Goal: Task Accomplishment & Management: Use online tool/utility

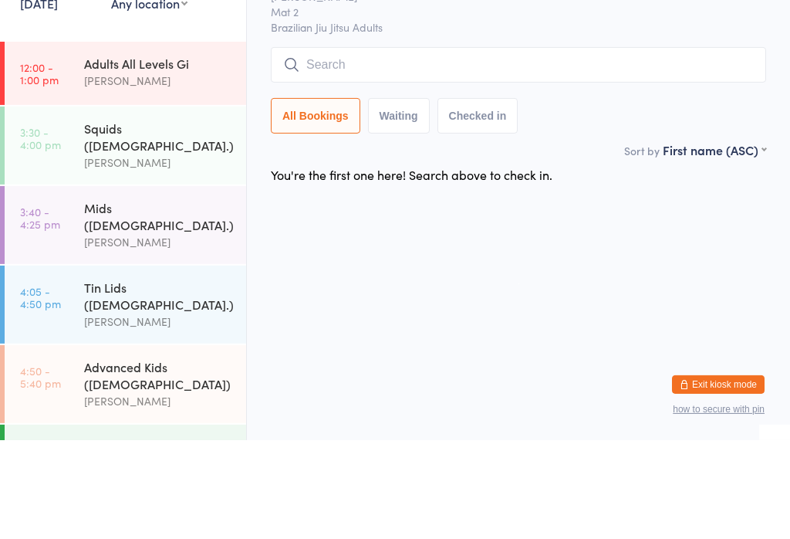
scroll to position [214, 0]
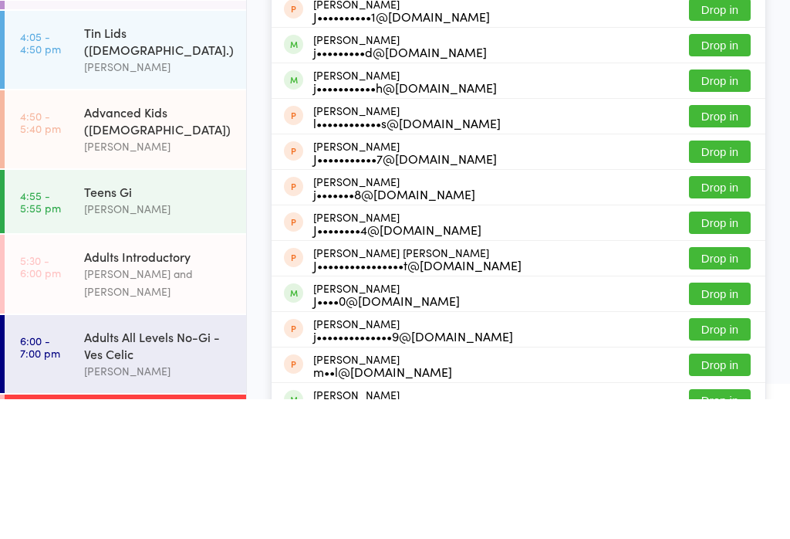
type input "[PERSON_NAME]"
click at [730, 103] on button "Drop in" at bounding box center [720, 114] width 62 height 22
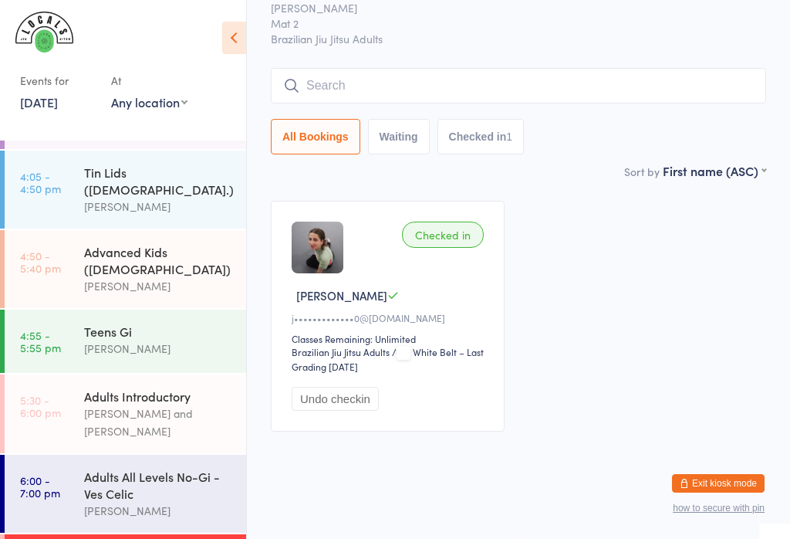
click at [128, 198] on div "[PERSON_NAME]" at bounding box center [158, 207] width 149 height 18
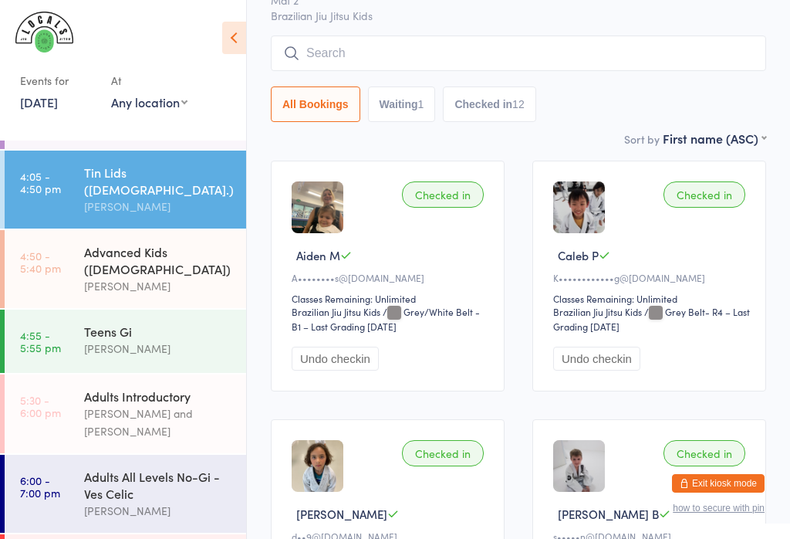
click at [347, 71] on input "search" at bounding box center [518, 52] width 495 height 35
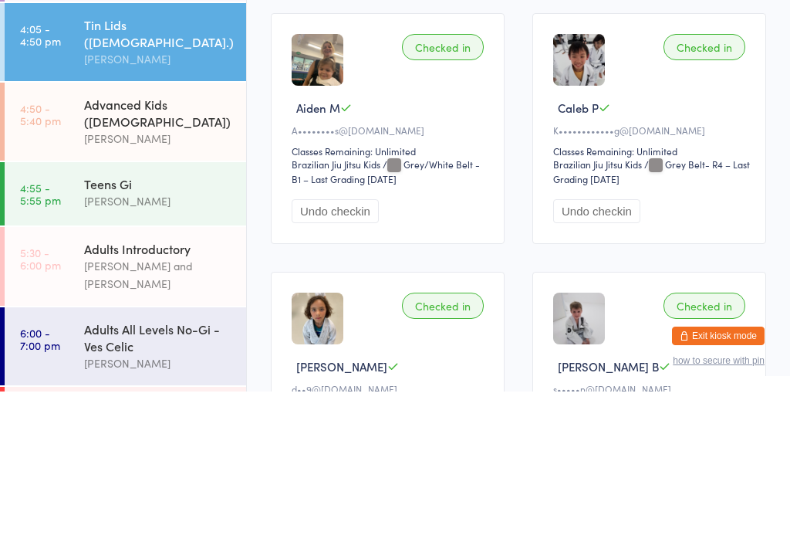
type input "[PERSON_NAME]"
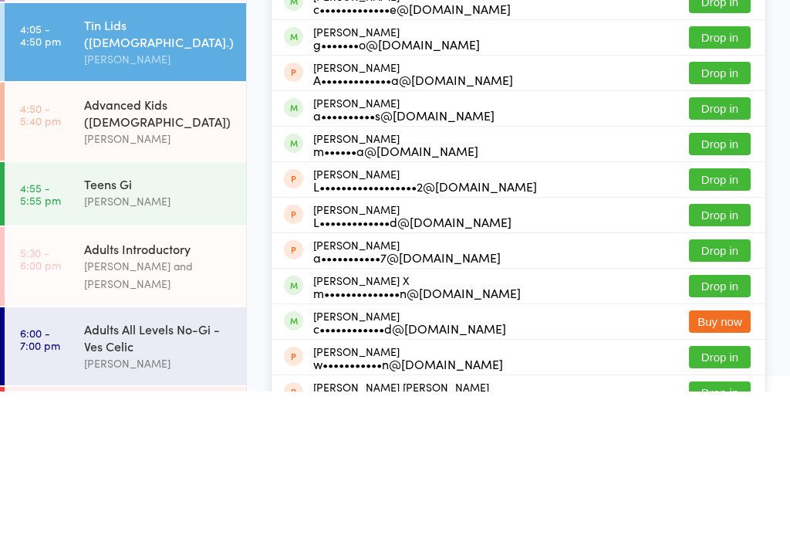
scroll to position [147, 0]
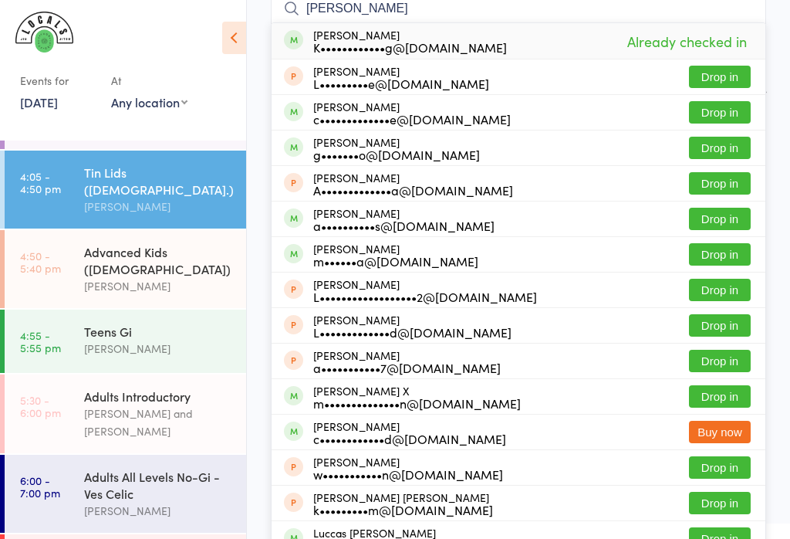
click at [146, 277] on div "[PERSON_NAME]" at bounding box center [158, 286] width 149 height 18
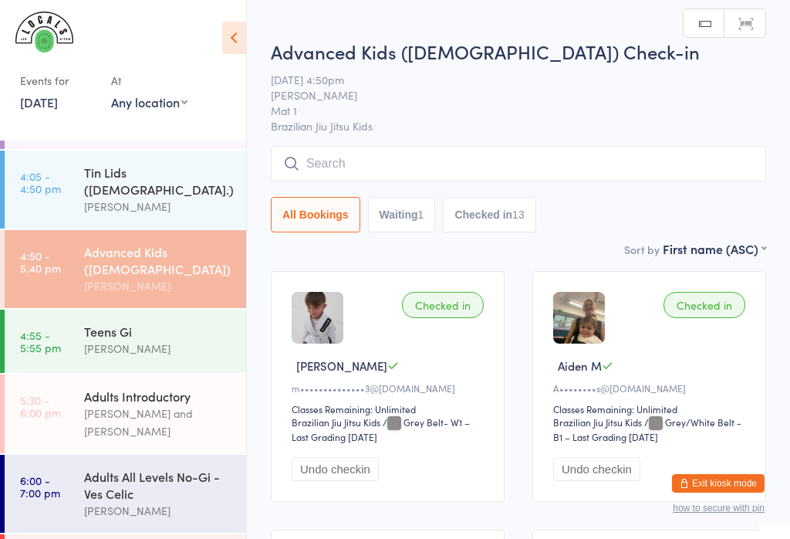
click at [360, 173] on input "search" at bounding box center [518, 163] width 495 height 35
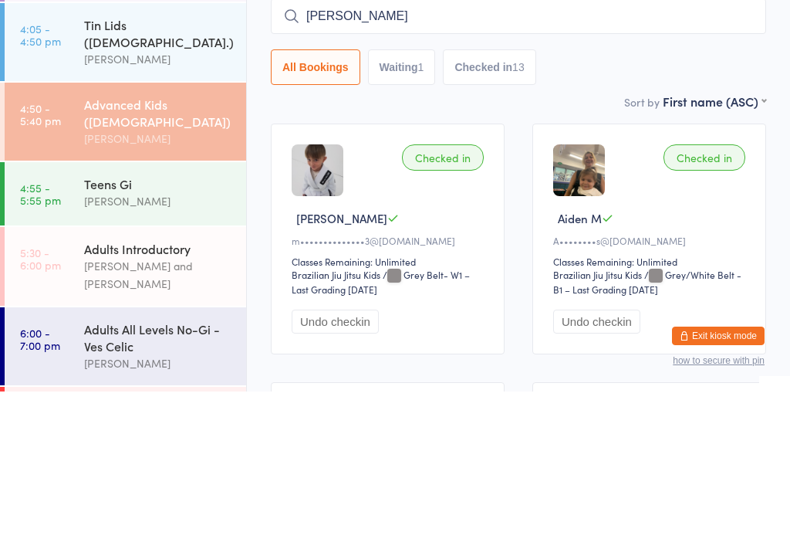
scroll to position [147, 0]
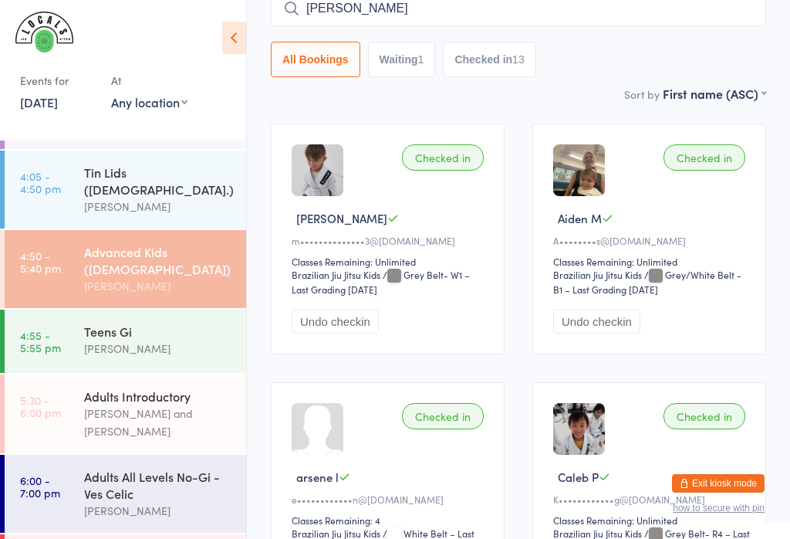
click at [396, 16] on input "[PERSON_NAME]" at bounding box center [518, 8] width 495 height 35
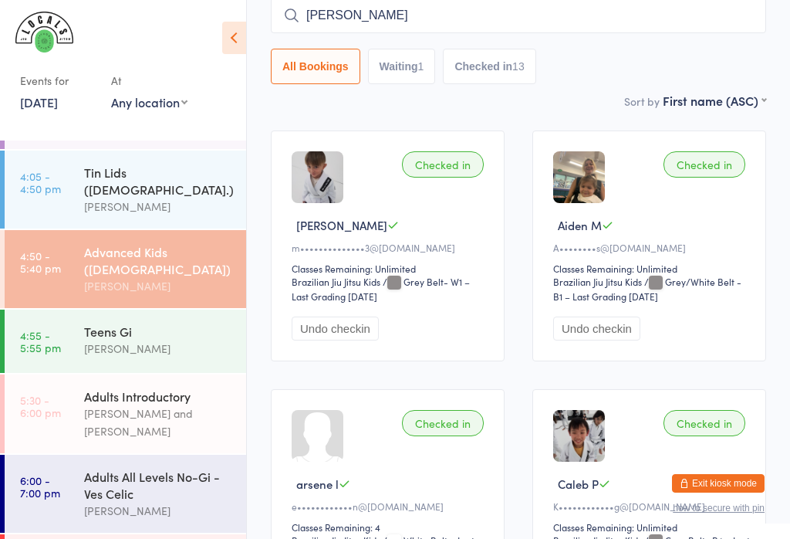
scroll to position [140, 0]
type input "[PERSON_NAME]"
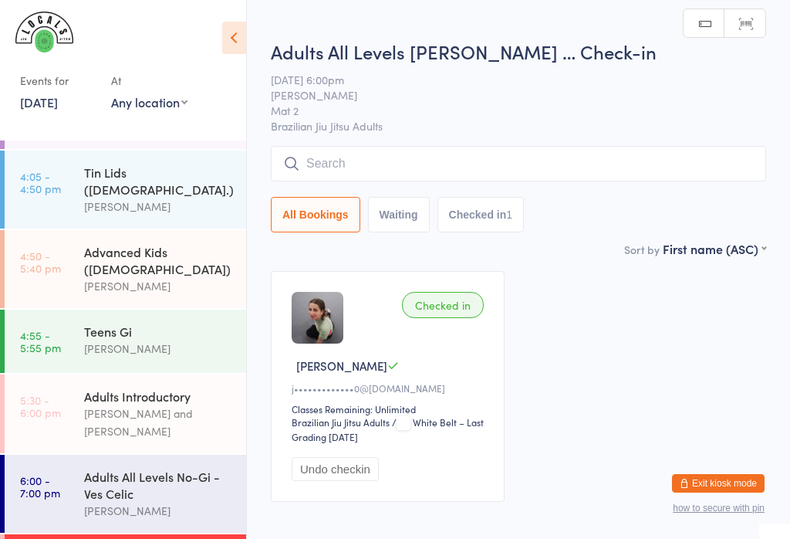
click at [584, 160] on input "search" at bounding box center [518, 163] width 495 height 35
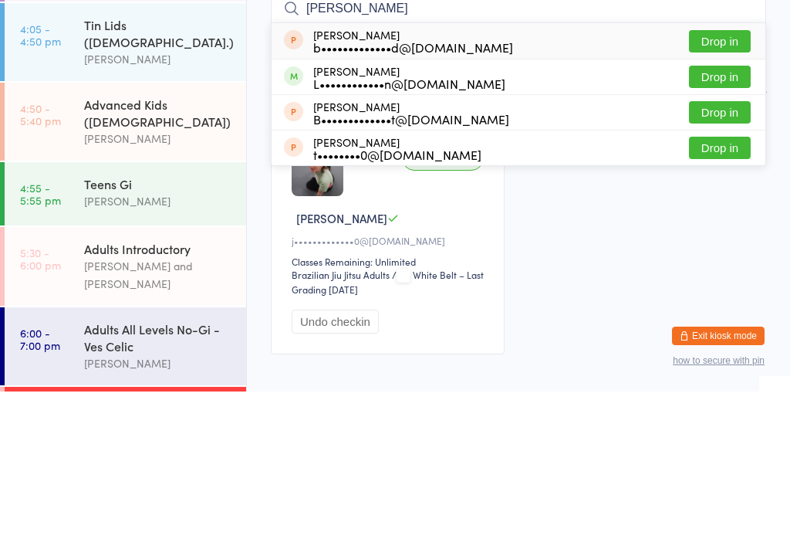
type input "[PERSON_NAME]"
click at [715, 213] on button "Drop in" at bounding box center [720, 224] width 62 height 22
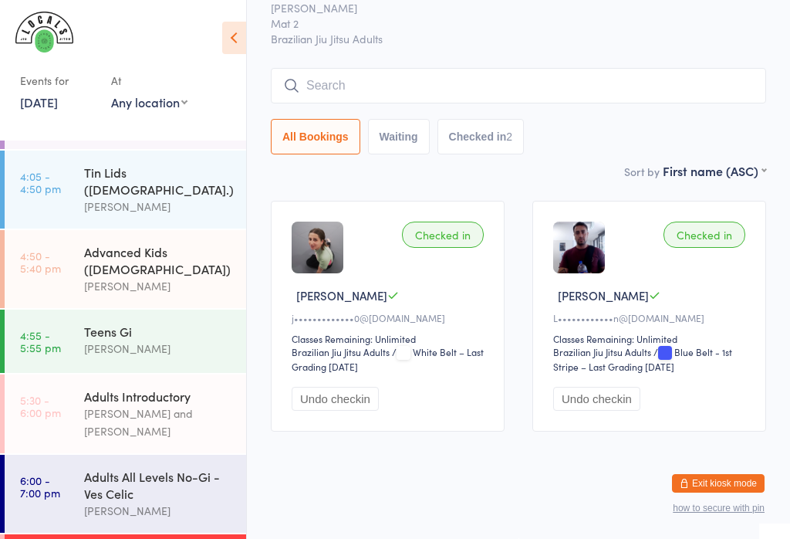
click at [489, 76] on input "search" at bounding box center [518, 85] width 495 height 35
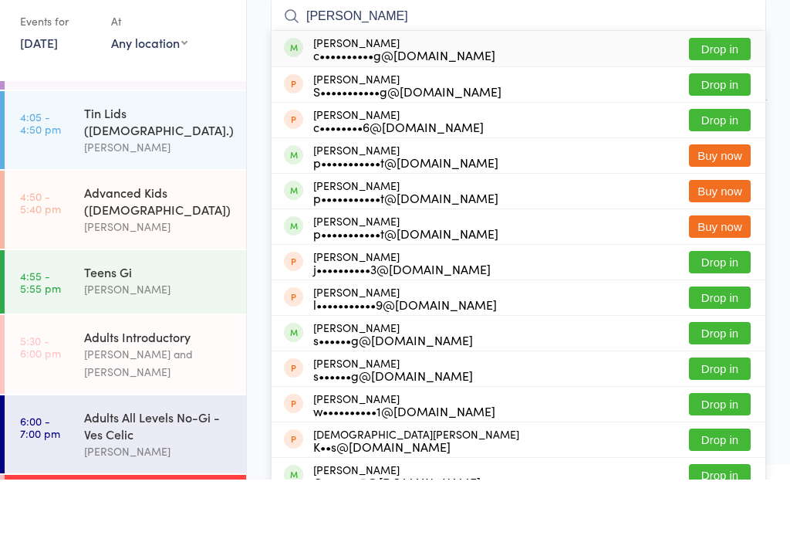
type input "[PERSON_NAME]"
click at [734, 97] on button "Drop in" at bounding box center [720, 108] width 62 height 22
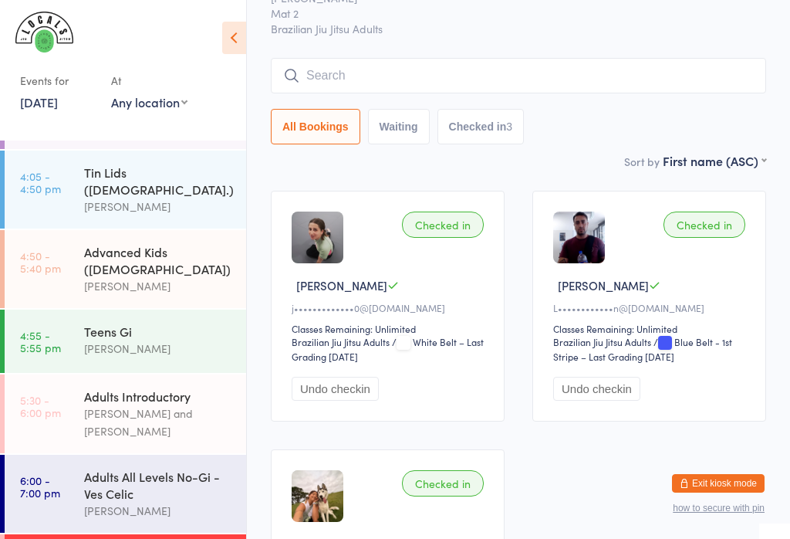
click at [346, 90] on input "search" at bounding box center [518, 75] width 495 height 35
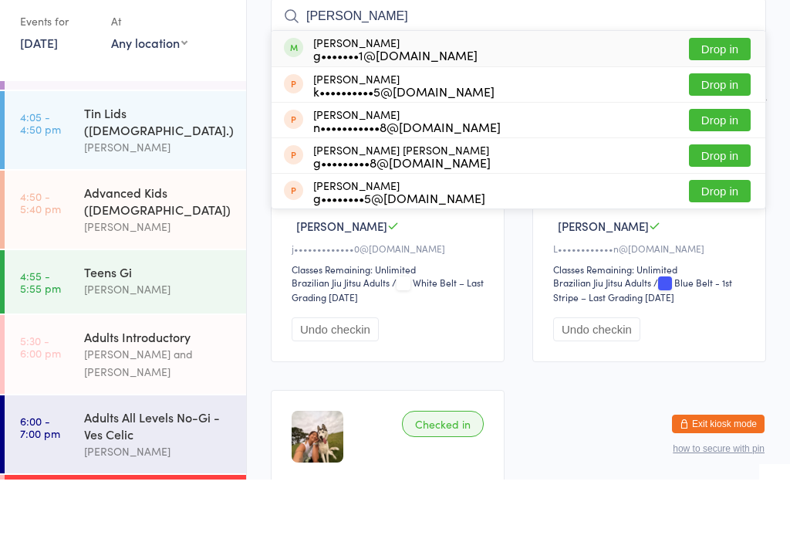
type input "[PERSON_NAME]"
click at [702, 97] on button "Drop in" at bounding box center [720, 108] width 62 height 22
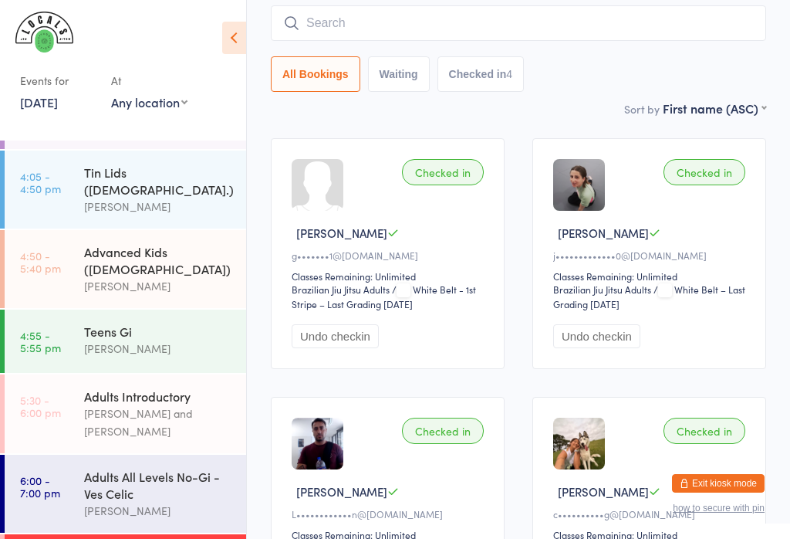
scroll to position [132, 0]
click at [651, 29] on input "search" at bounding box center [518, 23] width 495 height 35
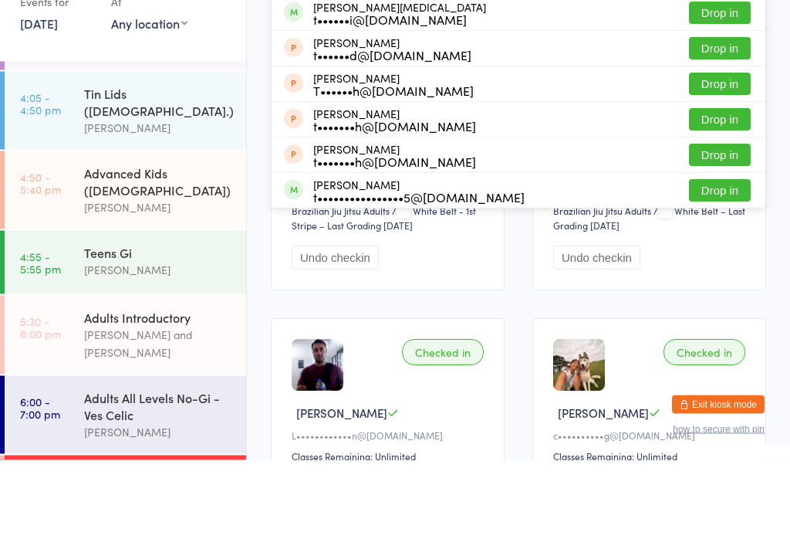
type input "[PERSON_NAME]"
click at [738, 259] on button "Drop in" at bounding box center [720, 270] width 62 height 22
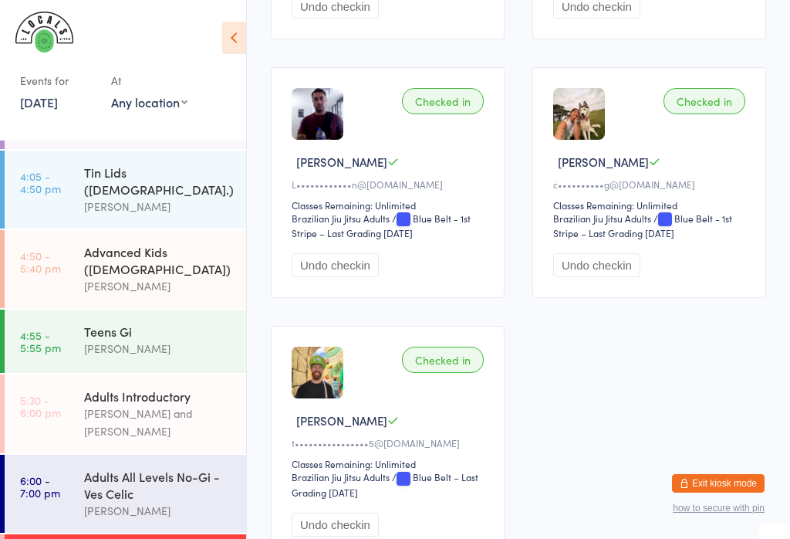
scroll to position [609, 0]
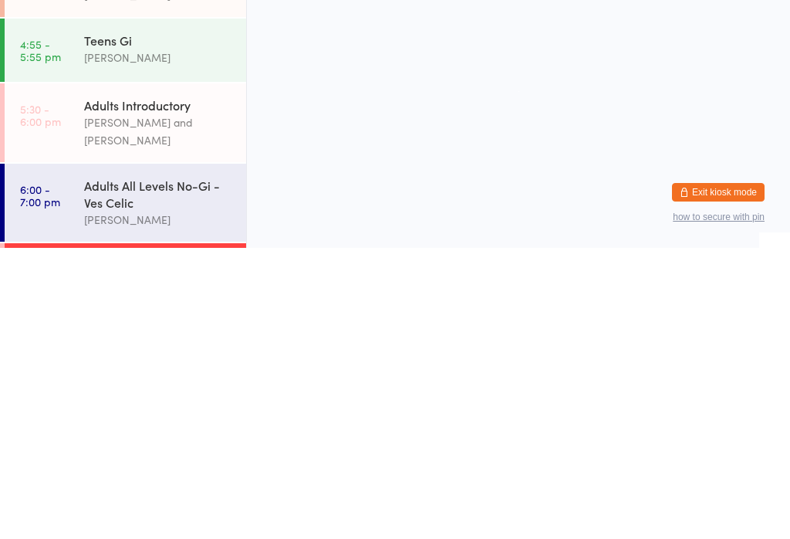
scroll to position [0, 0]
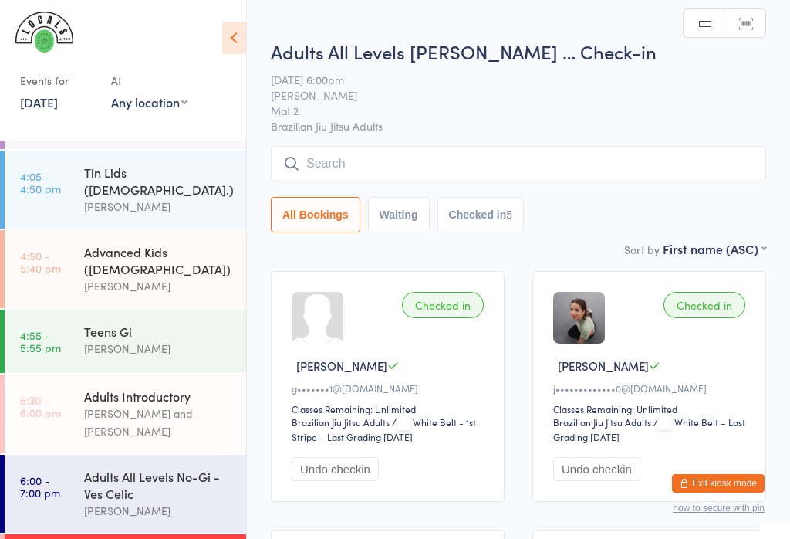
click at [93, 468] on div "Adults All Levels No-Gi - Ves Celic" at bounding box center [158, 485] width 149 height 34
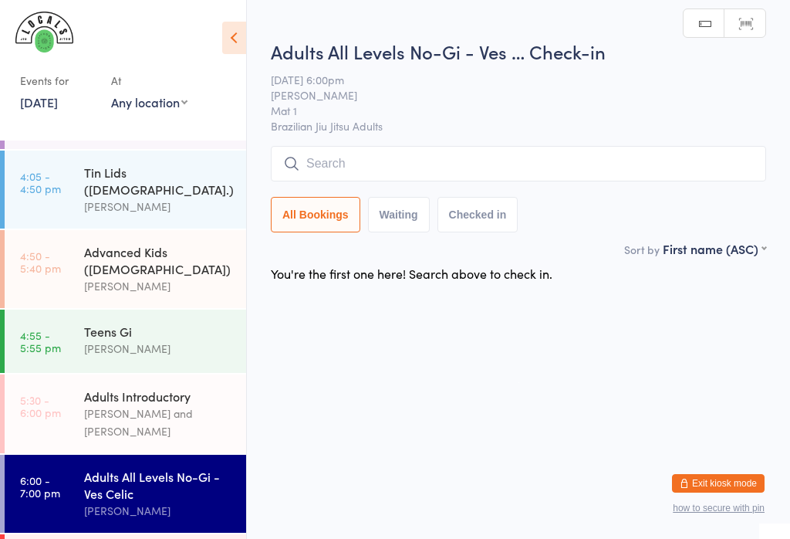
click at [519, 150] on input "search" at bounding box center [518, 163] width 495 height 35
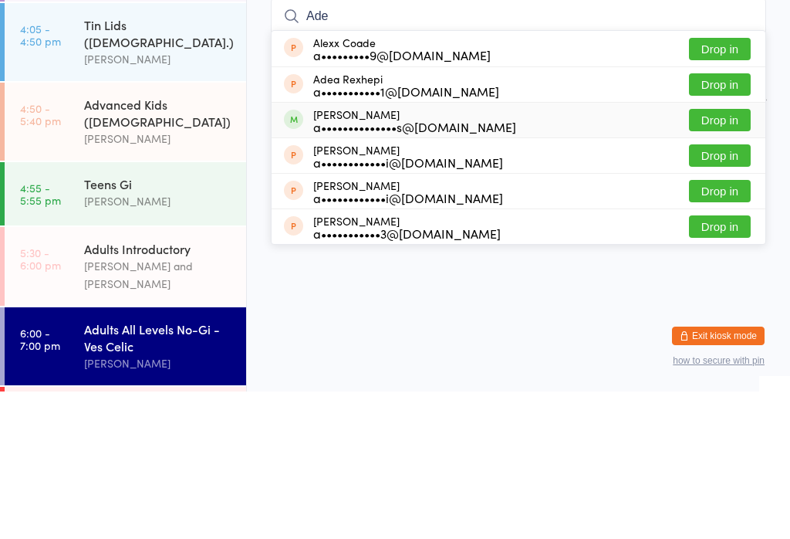
type input "Ade"
click at [431, 268] on div "a••••••••••••••s@[DOMAIN_NAME]" at bounding box center [414, 274] width 203 height 12
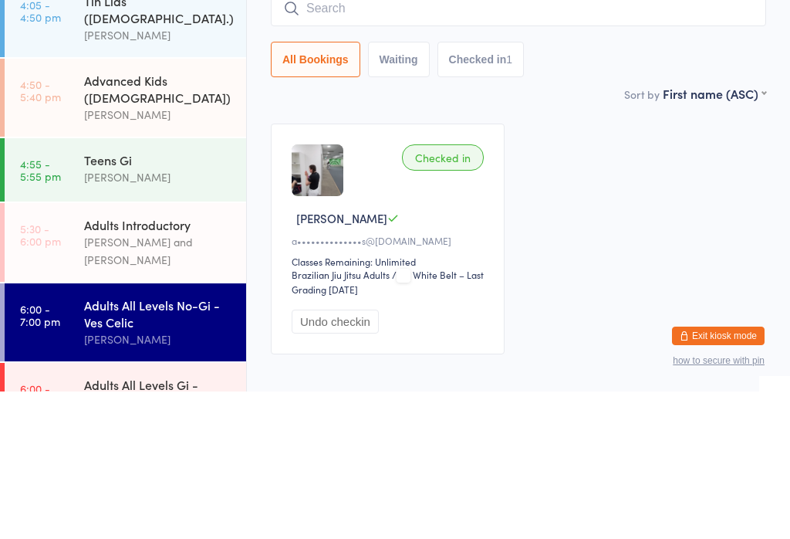
scroll to position [80, 0]
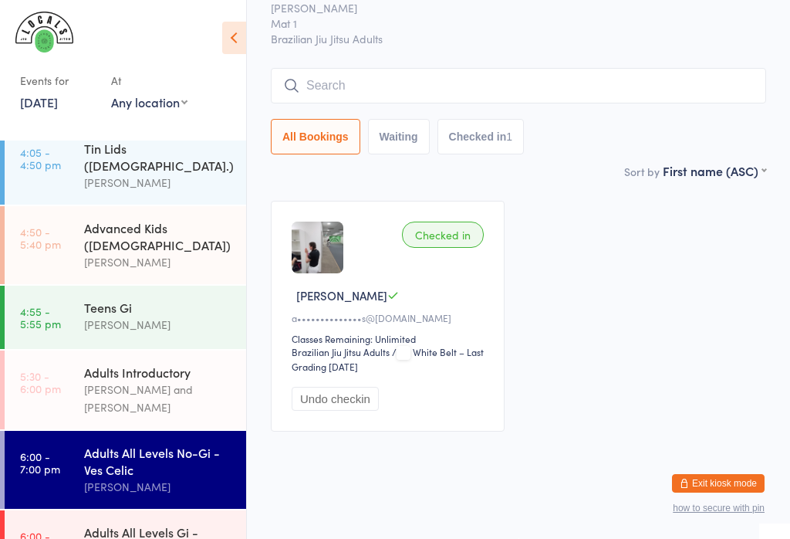
click at [166, 478] on div "[PERSON_NAME]" at bounding box center [158, 487] width 149 height 18
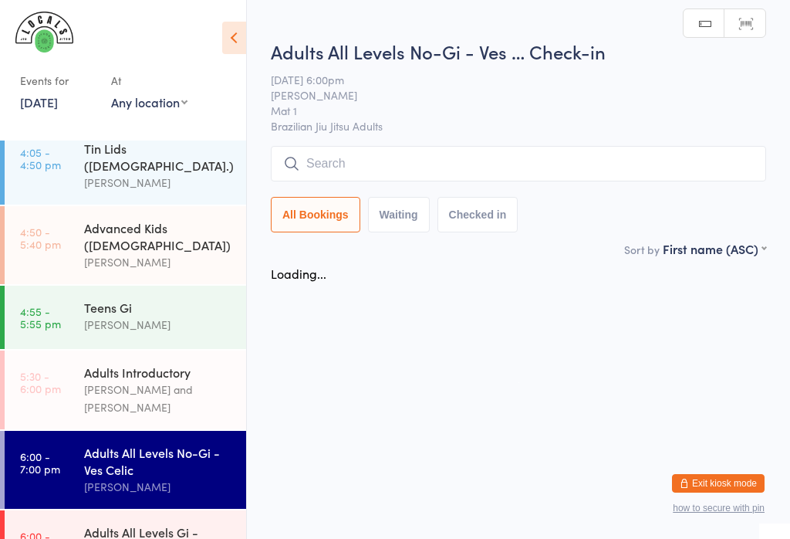
scroll to position [0, 0]
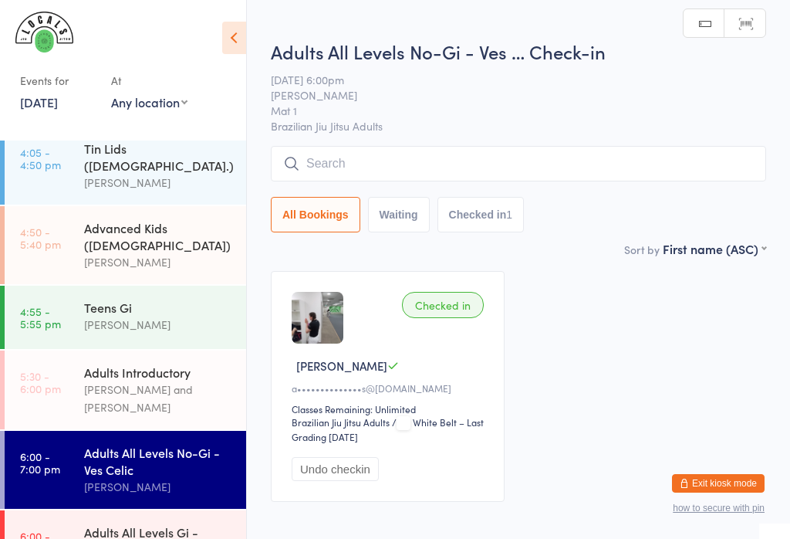
click at [489, 173] on input "search" at bounding box center [518, 163] width 495 height 35
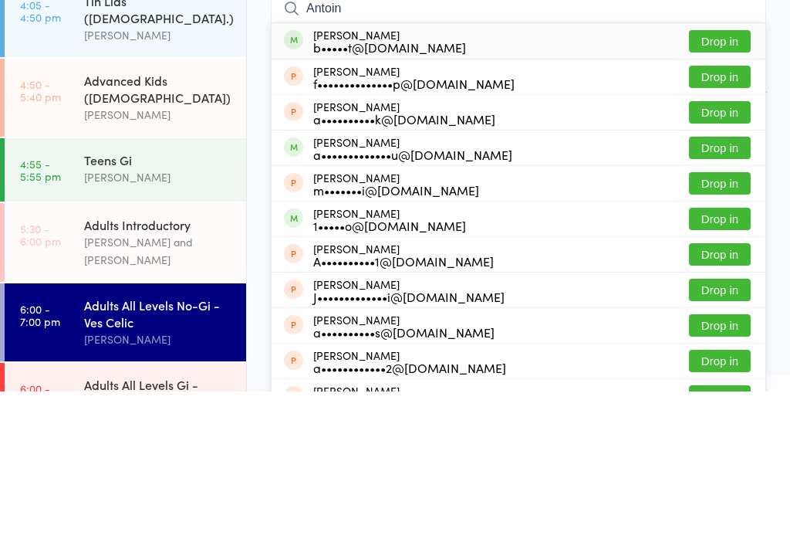
type input "Antoin"
click at [720, 177] on button "Drop in" at bounding box center [720, 188] width 62 height 22
